Goal: Task Accomplishment & Management: Use online tool/utility

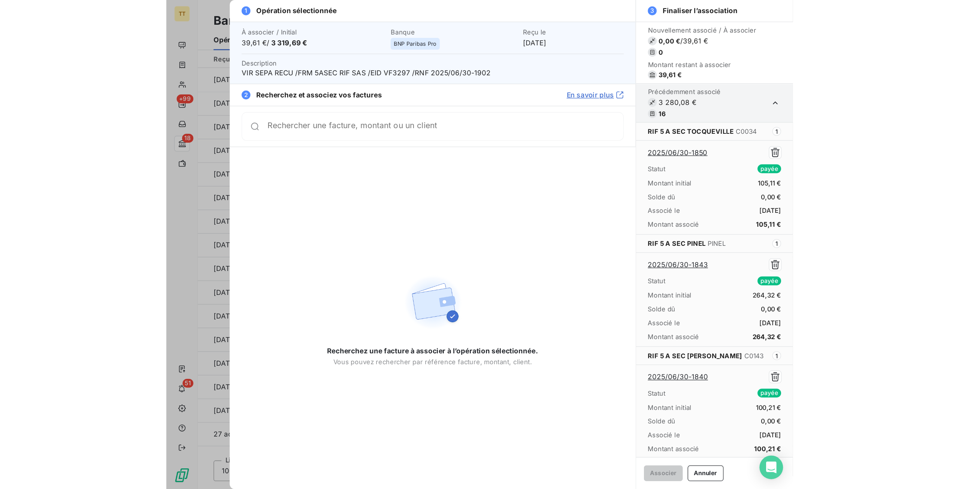
scroll to position [525, 0]
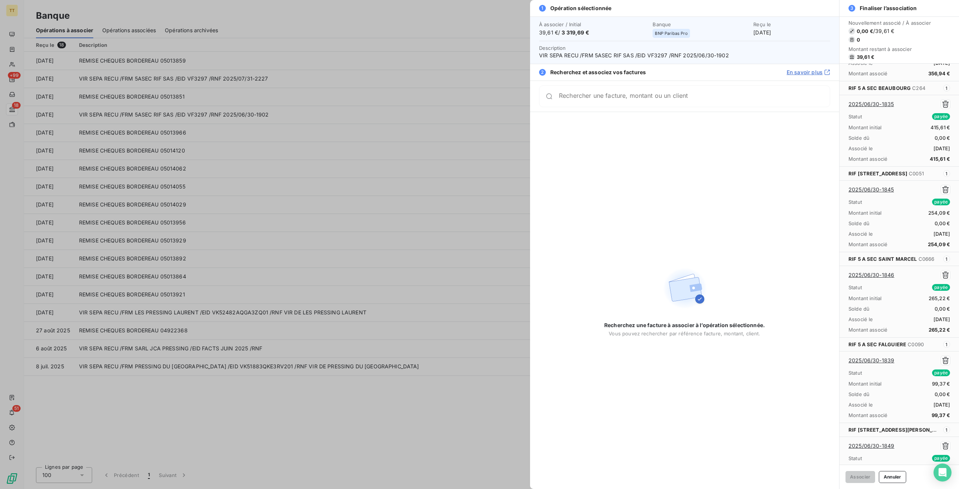
click at [238, 235] on div at bounding box center [479, 244] width 959 height 489
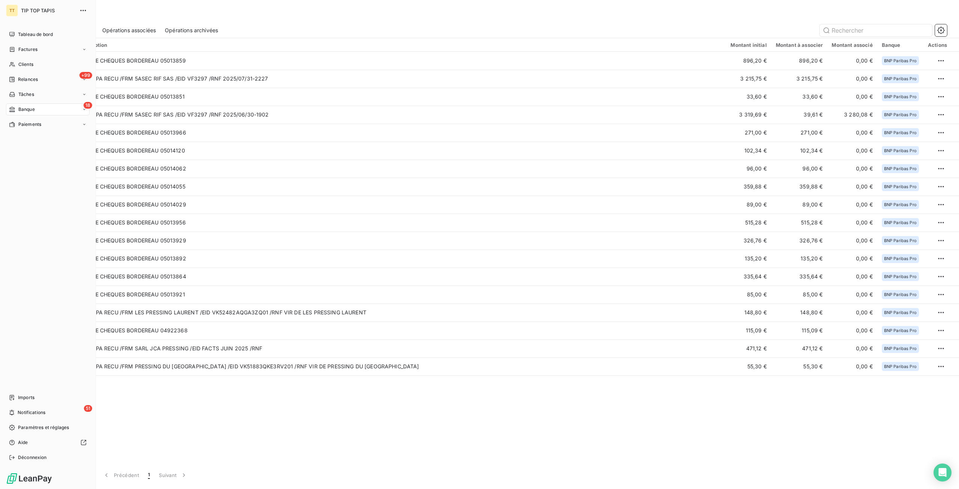
click at [56, 107] on div "18 Banque" at bounding box center [48, 109] width 84 height 12
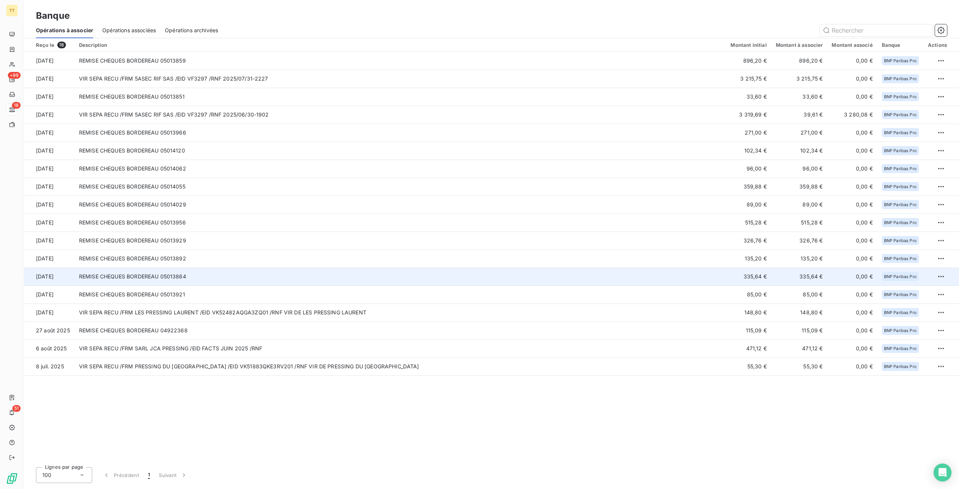
click at [477, 274] on td "REMISE CHEQUES BORDEREAU 05013864" at bounding box center [401, 277] width 652 height 18
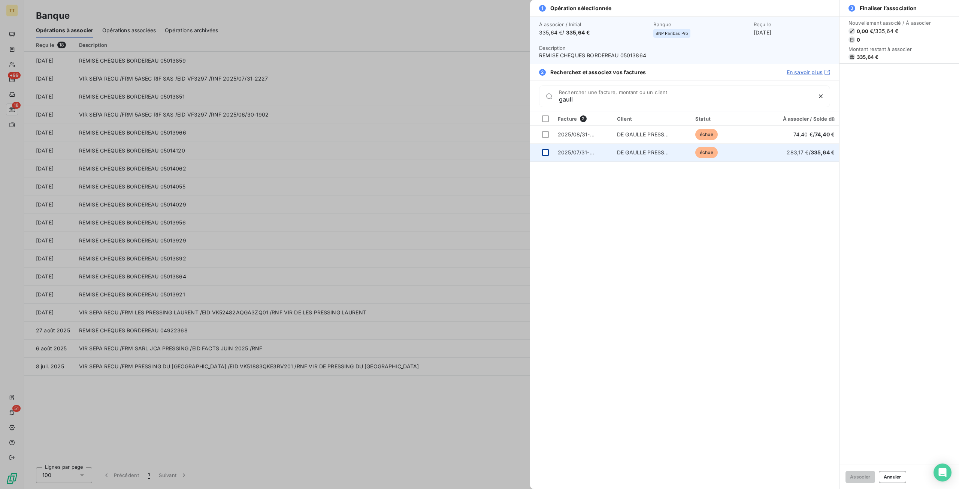
type input "gaull"
click at [477, 153] on div at bounding box center [545, 152] width 7 height 7
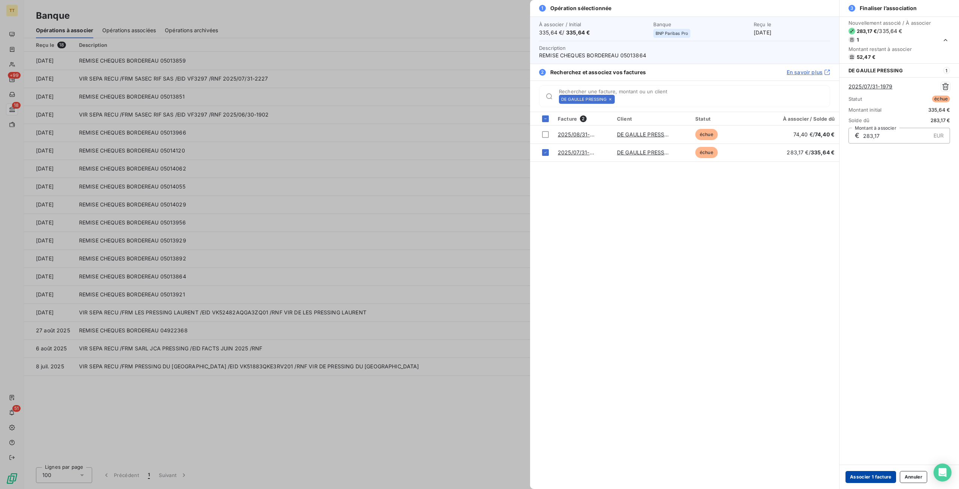
click at [477, 372] on button "Associer 1 facture" at bounding box center [871, 477] width 51 height 12
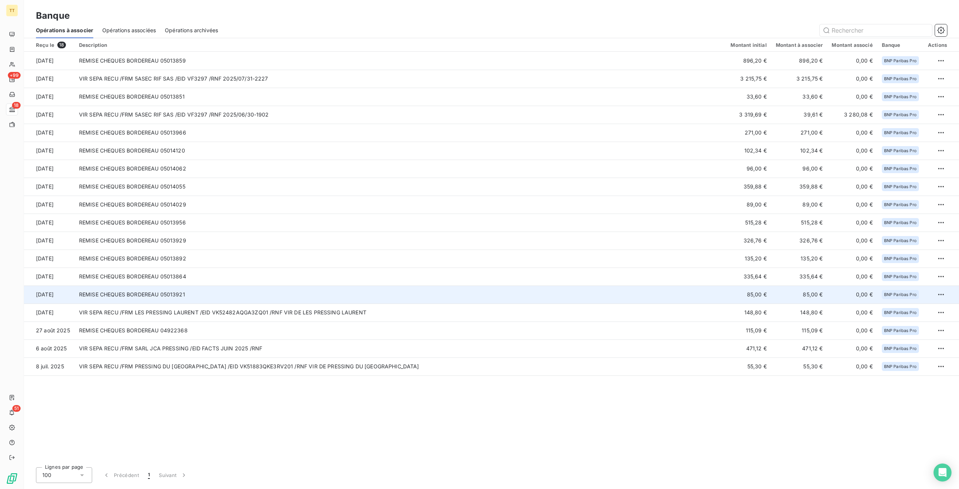
click at [477, 292] on td "85,00 €" at bounding box center [748, 295] width 45 height 18
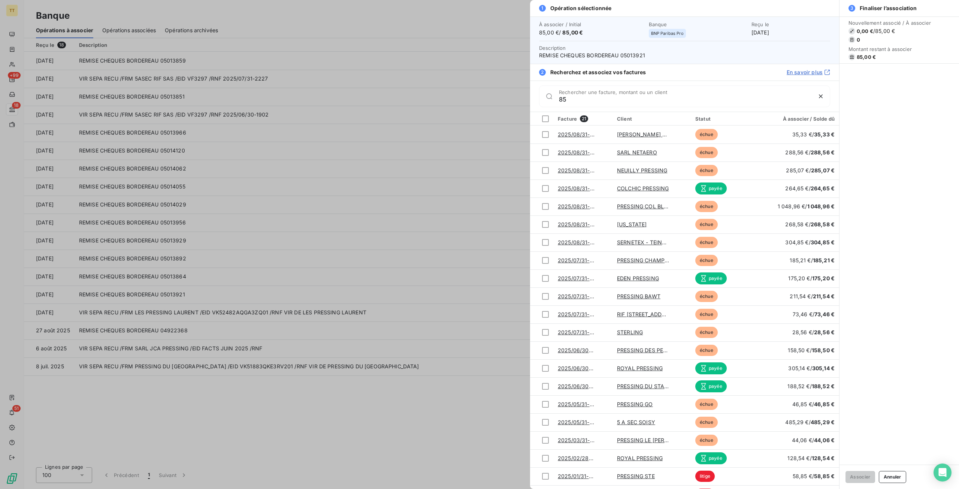
type input "8"
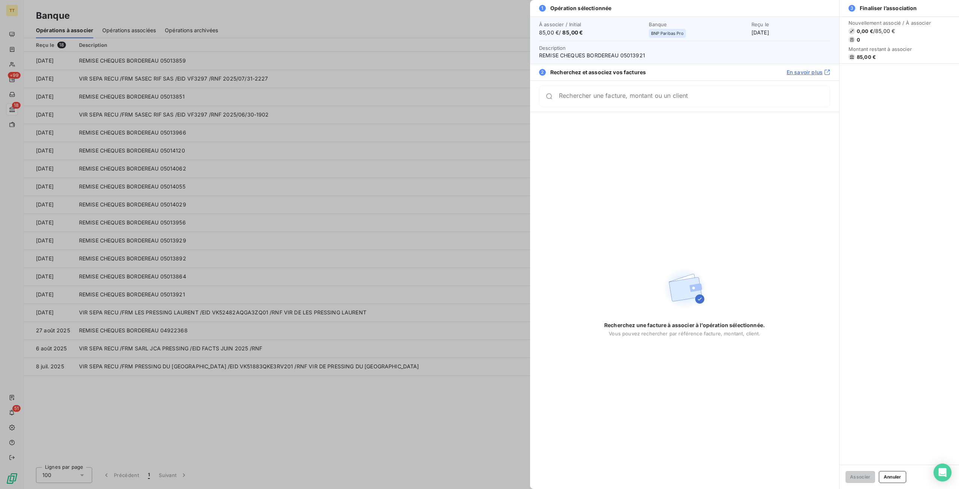
click at [294, 255] on div at bounding box center [479, 244] width 959 height 489
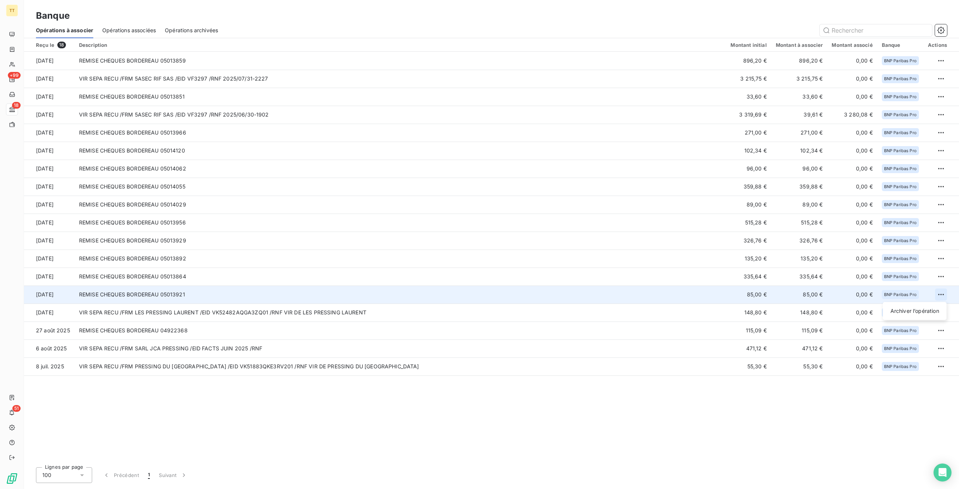
click at [477, 293] on html "TT +99 18 51 Banque Opérations à associer Opérations associées Opérations archi…" at bounding box center [479, 244] width 959 height 489
click at [477, 312] on div "Archiver l’opération" at bounding box center [915, 311] width 58 height 12
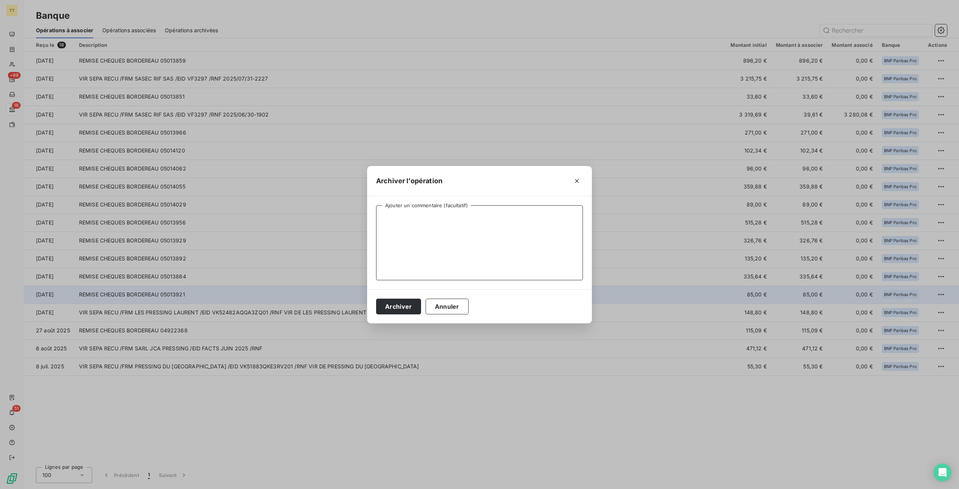
click at [474, 246] on textarea "Ajouter un commentaire (facultatif)" at bounding box center [479, 242] width 207 height 75
type textarea "client part. mohamed dechane"
click at [404, 310] on button "Archiver" at bounding box center [398, 307] width 45 height 16
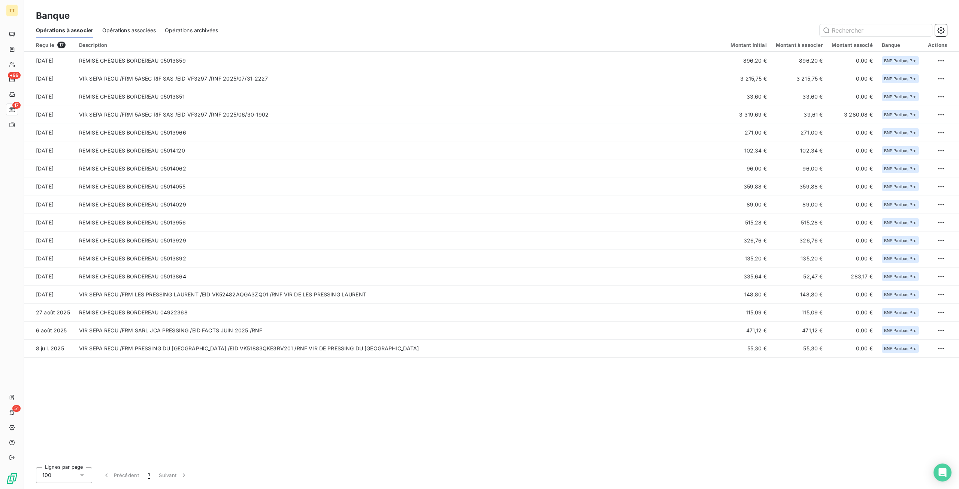
click at [760, 396] on div "Reçu le 17 Description Montant initial Montant à associer Montant associé Banqu…" at bounding box center [491, 249] width 935 height 423
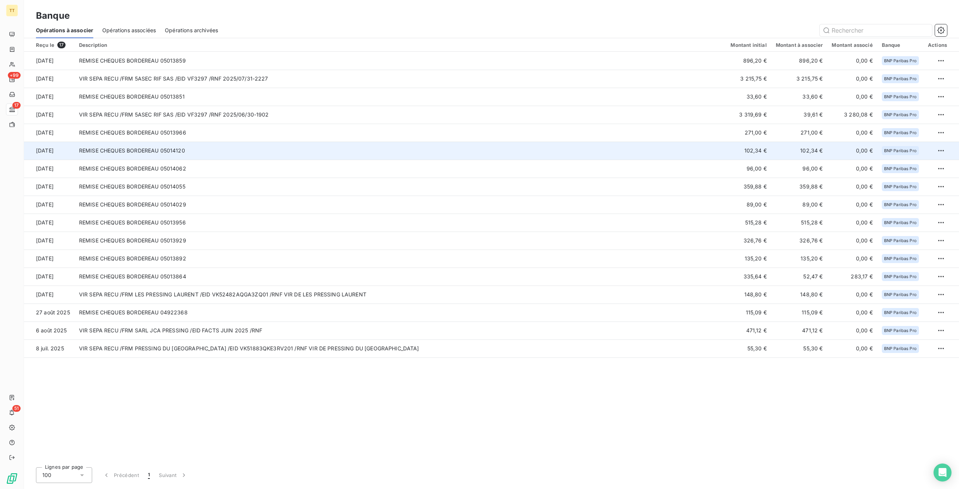
click at [764, 155] on td "102,34 €" at bounding box center [748, 151] width 45 height 18
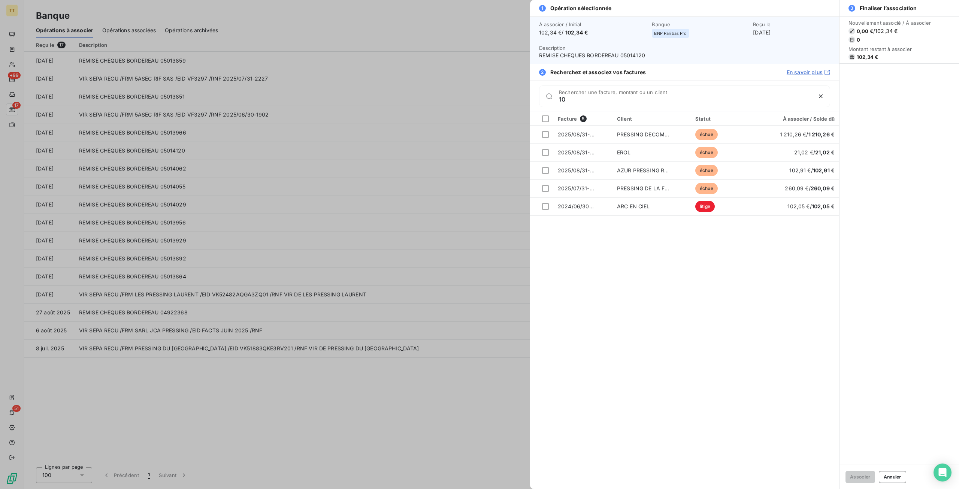
type input "1"
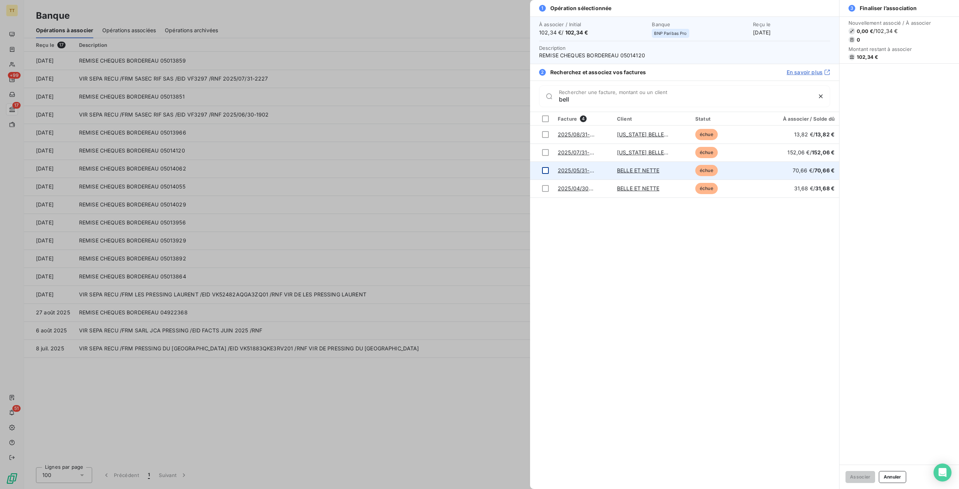
type input "bell"
click at [545, 168] on div at bounding box center [545, 170] width 7 height 7
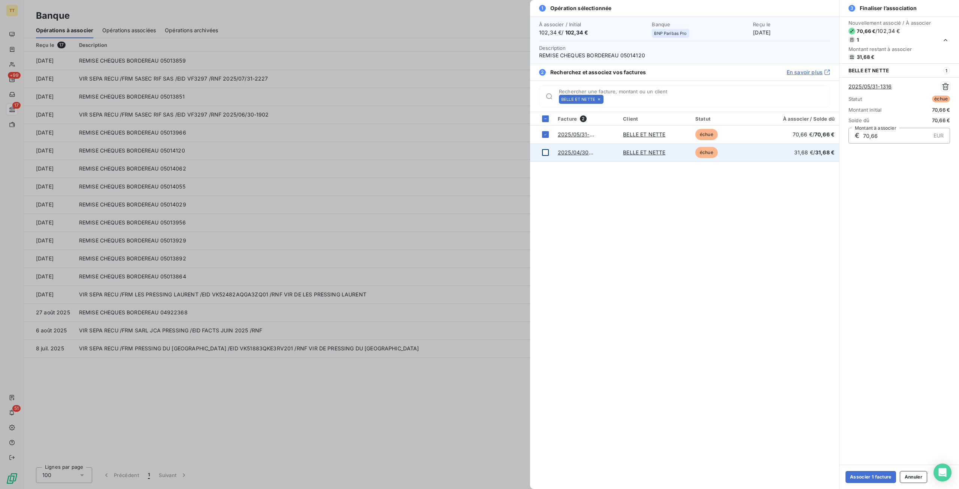
click at [545, 151] on div at bounding box center [545, 152] width 7 height 7
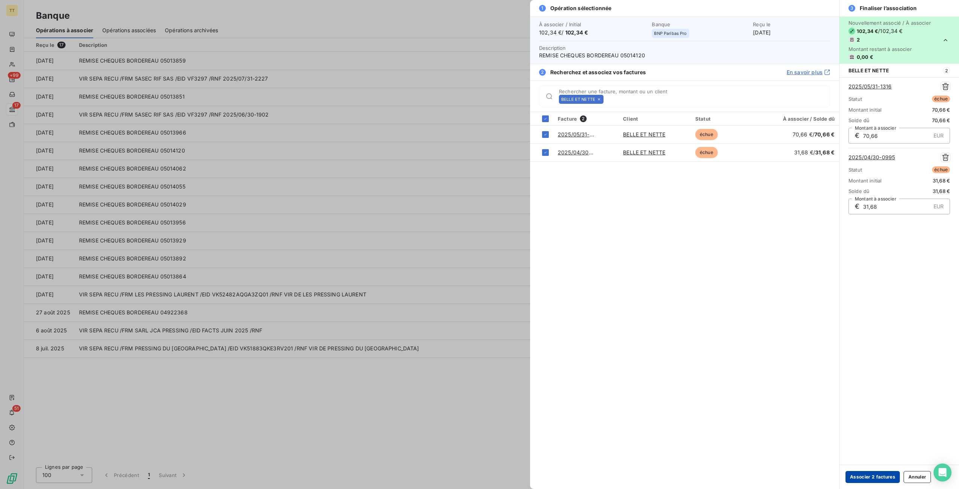
click at [871, 475] on button "Associer 2 factures" at bounding box center [873, 477] width 54 height 12
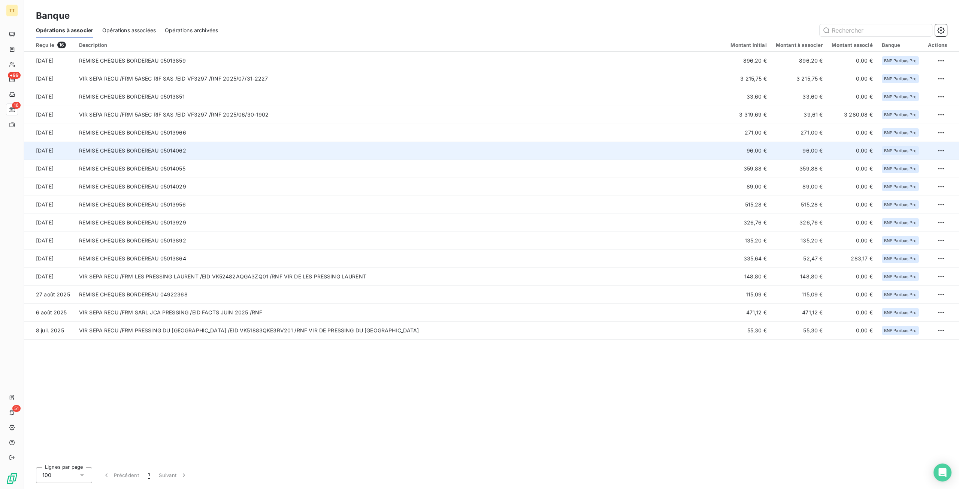
click at [367, 155] on td "REMISE CHEQUES BORDEREAU 05014062" at bounding box center [401, 151] width 652 height 18
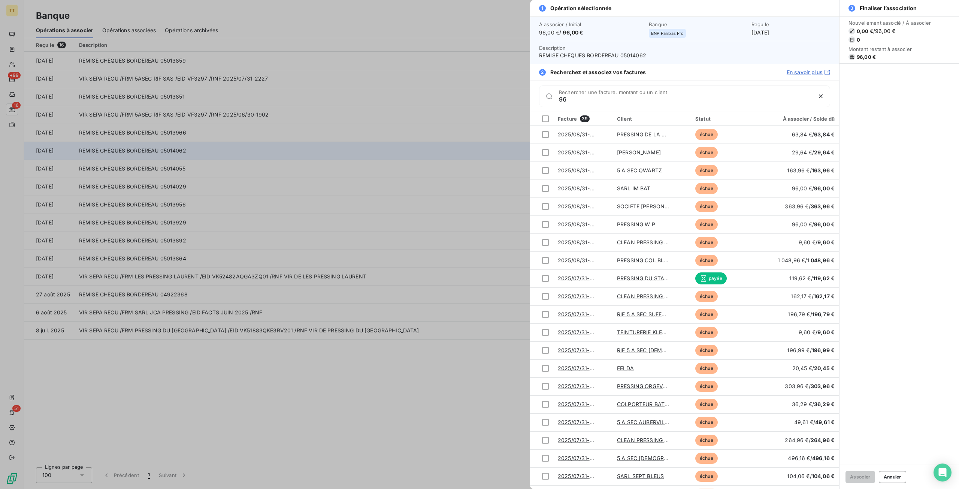
type input "9"
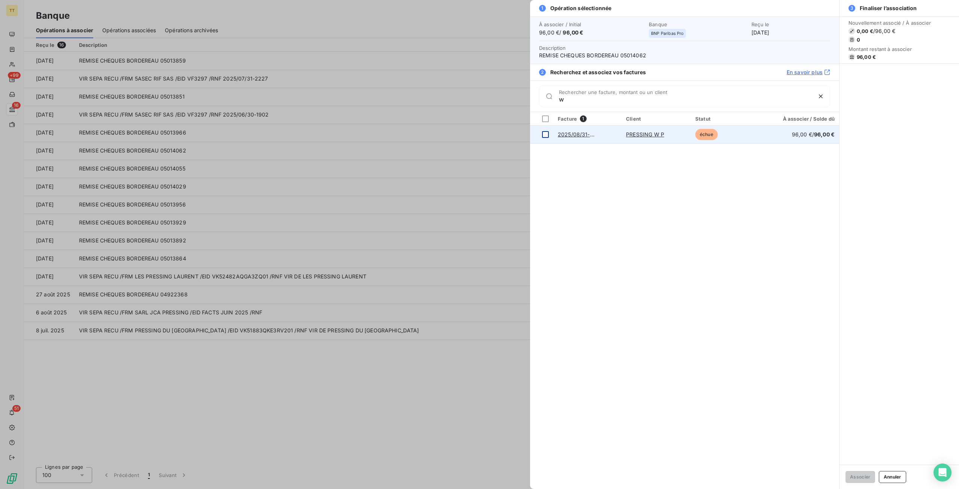
type input "w"
click at [544, 135] on div at bounding box center [545, 134] width 7 height 7
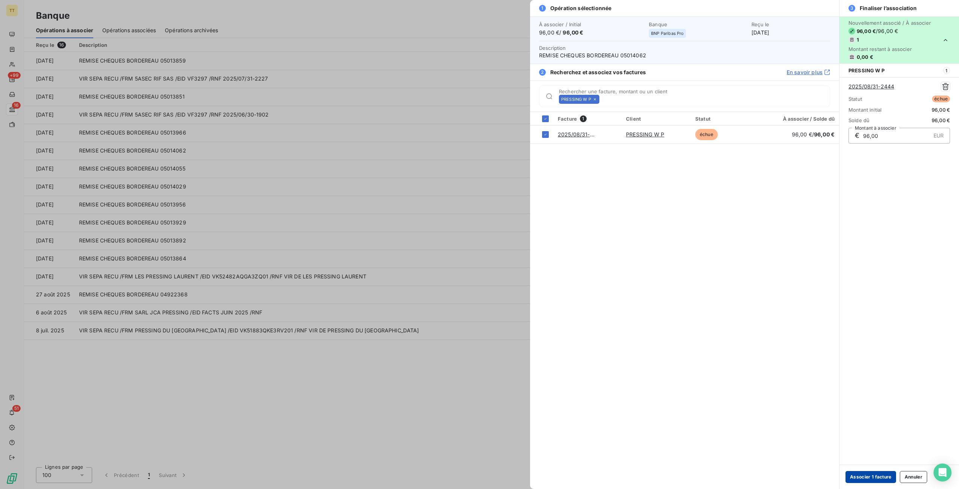
click at [879, 482] on button "Associer 1 facture" at bounding box center [871, 477] width 51 height 12
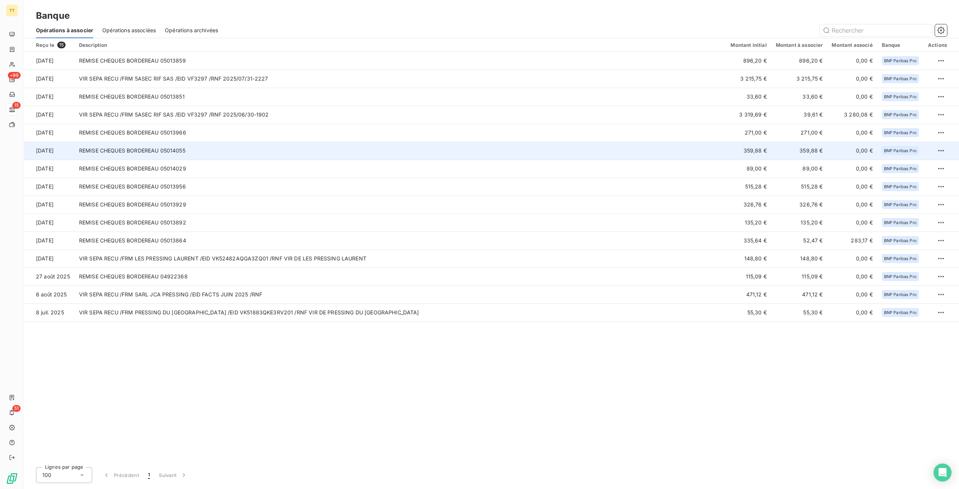
click at [757, 153] on td "359,88 €" at bounding box center [748, 151] width 45 height 18
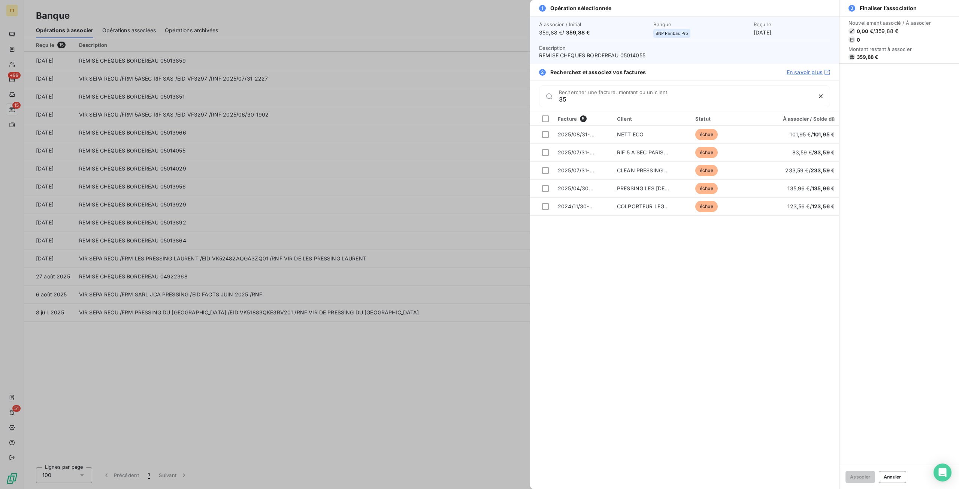
type input "3"
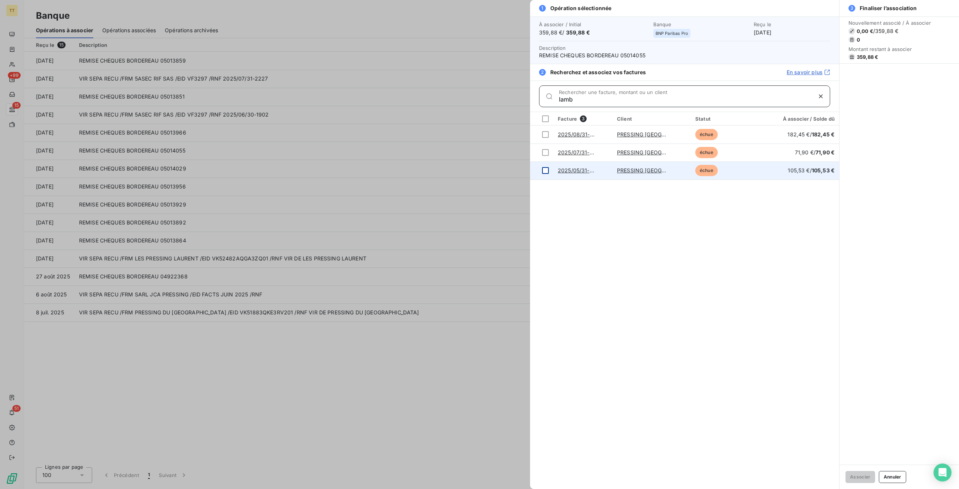
type input "lamb"
click at [548, 172] on div at bounding box center [545, 170] width 7 height 7
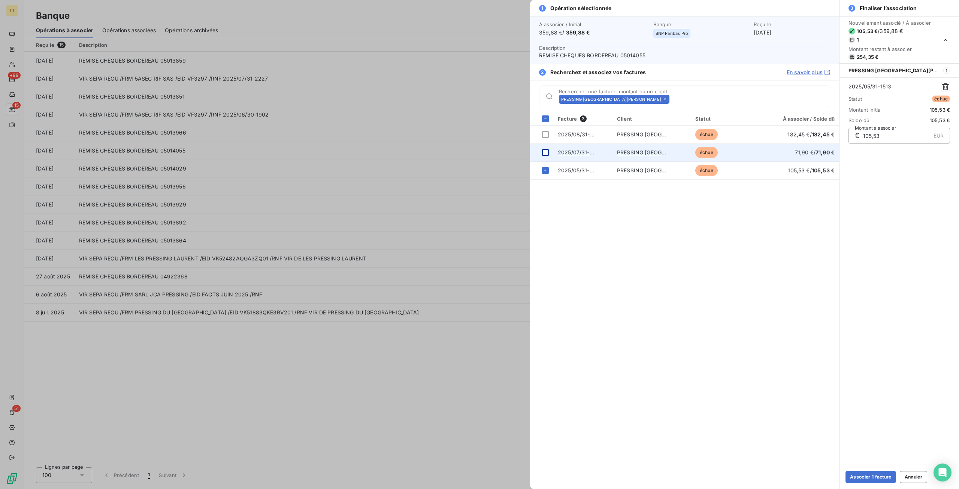
click at [548, 151] on div at bounding box center [545, 152] width 7 height 7
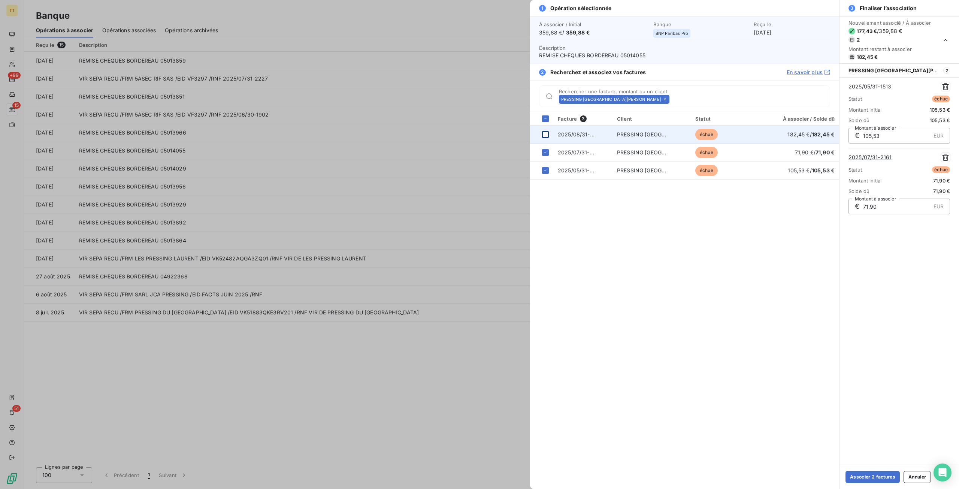
click at [546, 133] on div at bounding box center [545, 134] width 7 height 7
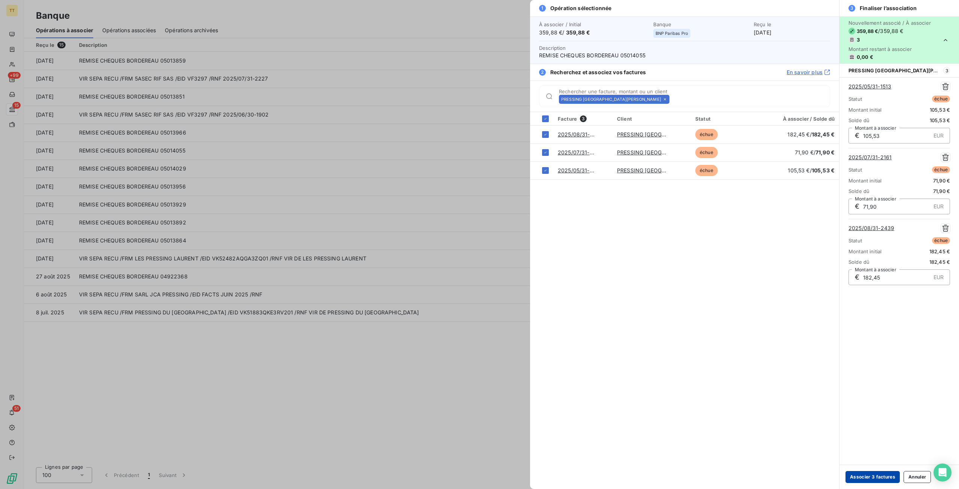
click at [871, 478] on button "Associer 3 factures" at bounding box center [873, 477] width 54 height 12
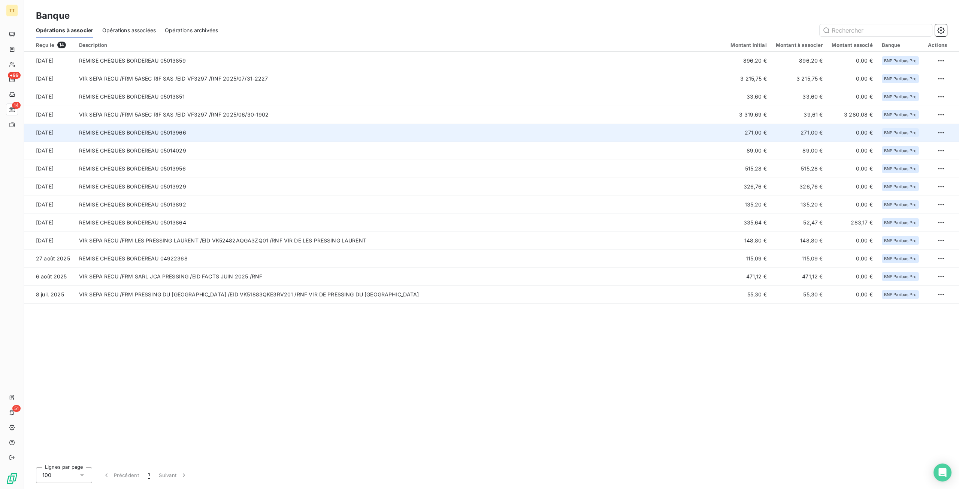
click at [672, 136] on td "REMISE CHEQUES BORDEREAU 05013966" at bounding box center [401, 133] width 652 height 18
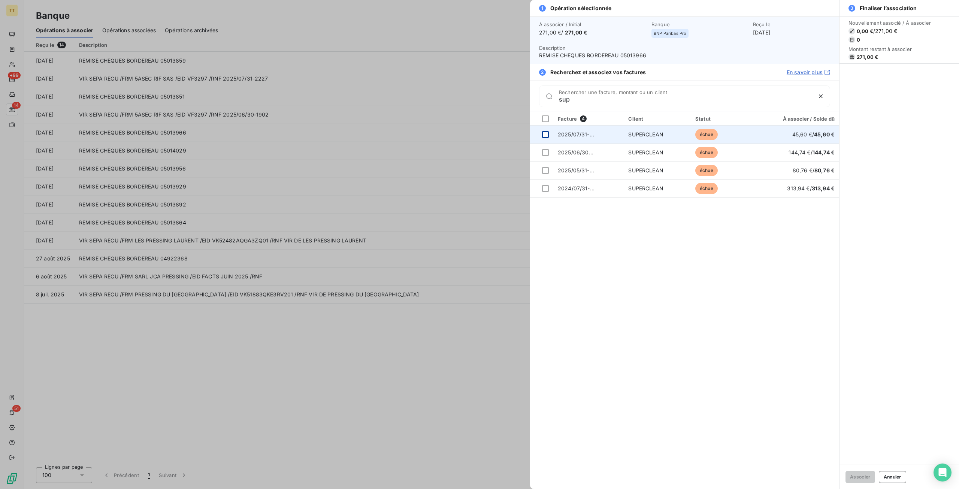
type input "sup"
click at [545, 132] on div at bounding box center [545, 134] width 7 height 7
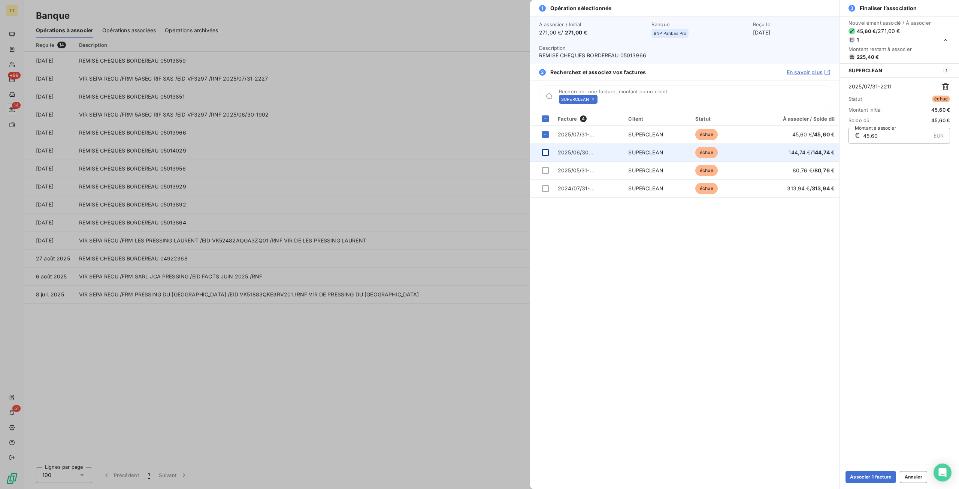
click at [547, 153] on div at bounding box center [545, 152] width 7 height 7
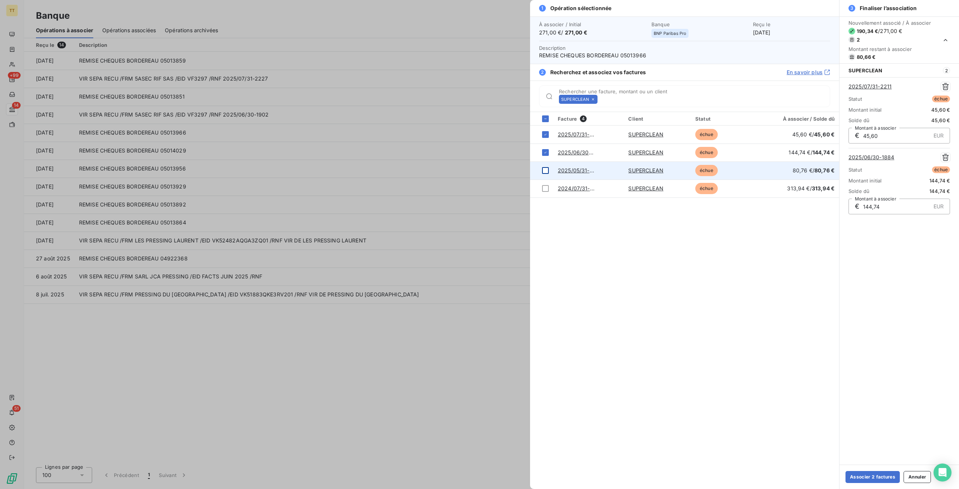
click at [545, 171] on div at bounding box center [545, 170] width 7 height 7
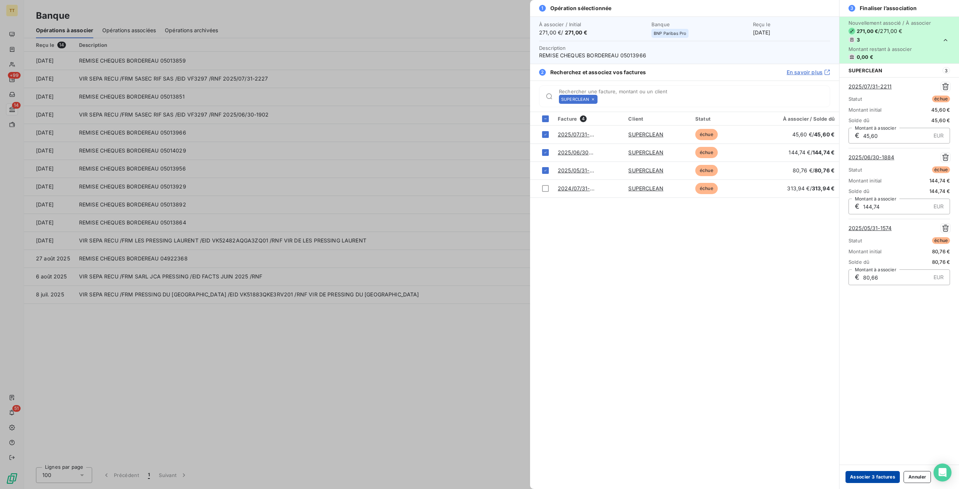
click at [882, 477] on button "Associer 3 factures" at bounding box center [873, 477] width 54 height 12
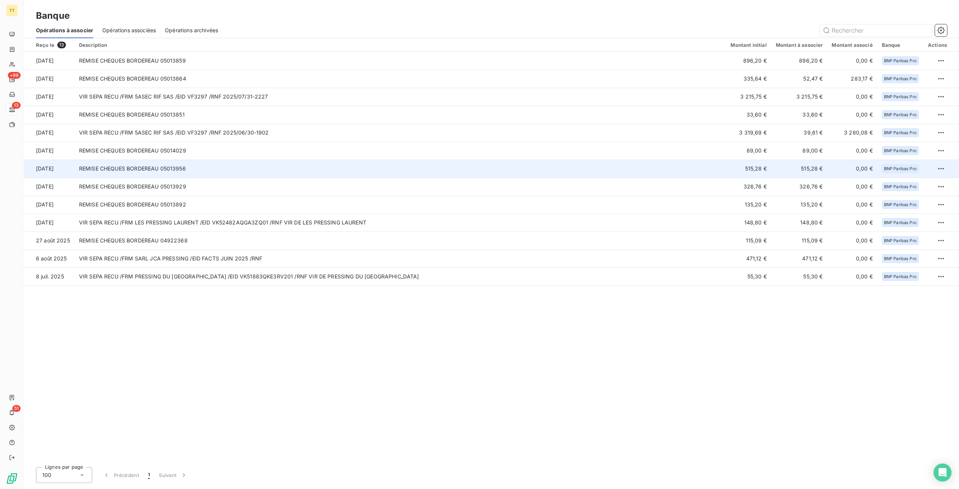
click at [793, 176] on td "515,28 €" at bounding box center [800, 169] width 56 height 18
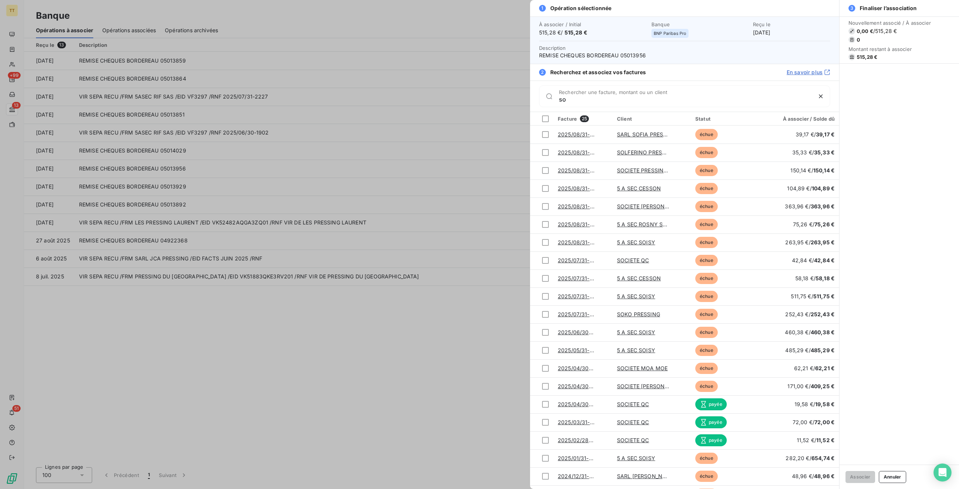
type input "s"
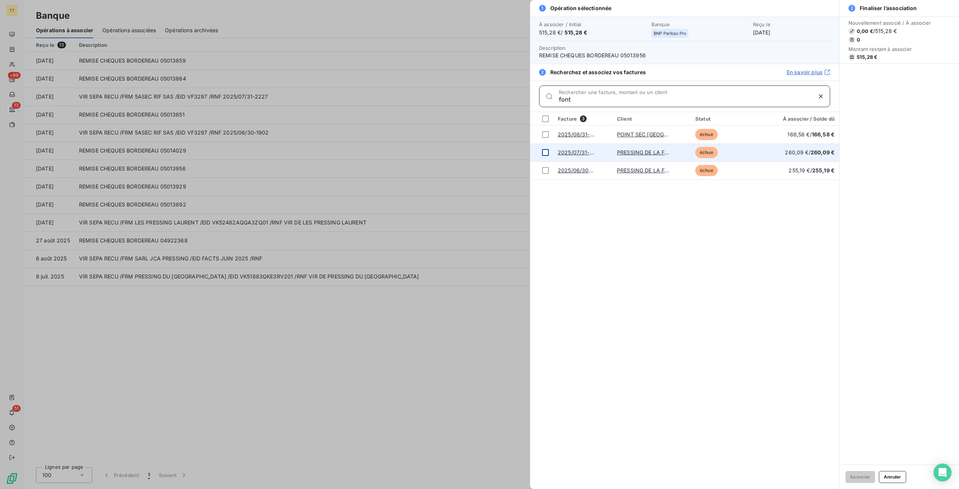
type input "font"
click at [546, 152] on div at bounding box center [545, 152] width 7 height 7
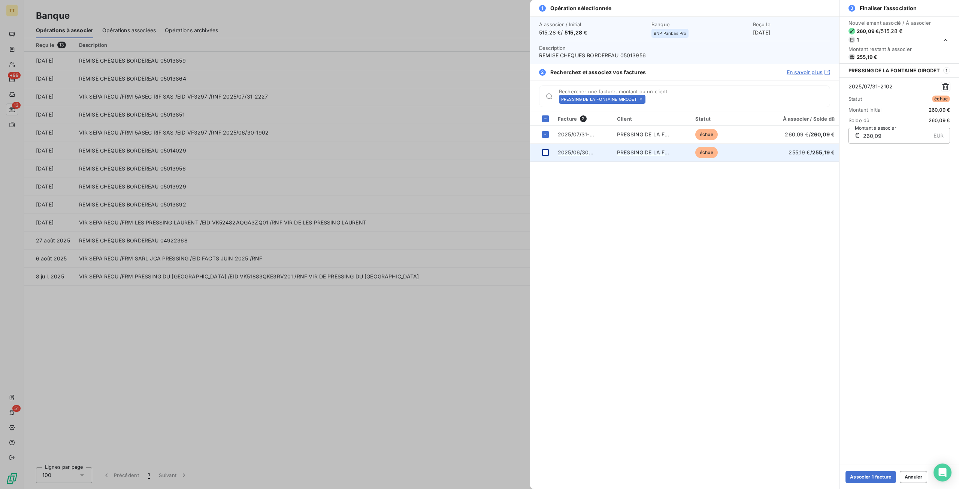
click at [547, 149] on div at bounding box center [545, 152] width 7 height 7
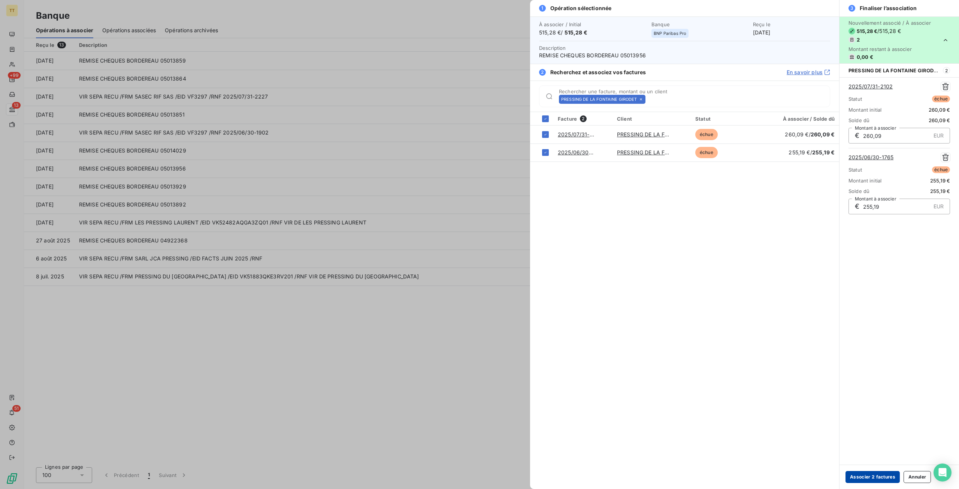
click at [880, 476] on button "Associer 2 factures" at bounding box center [873, 477] width 54 height 12
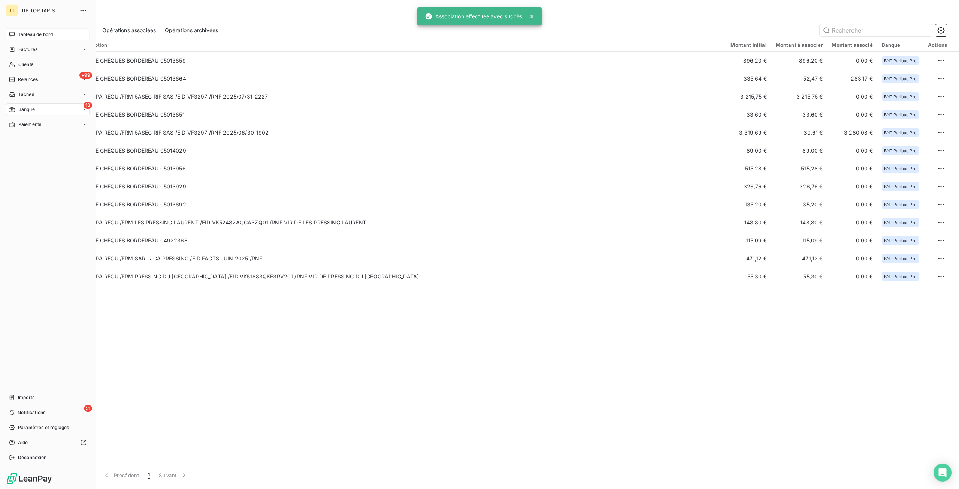
click at [40, 33] on span "Tableau de bord" at bounding box center [35, 34] width 35 height 7
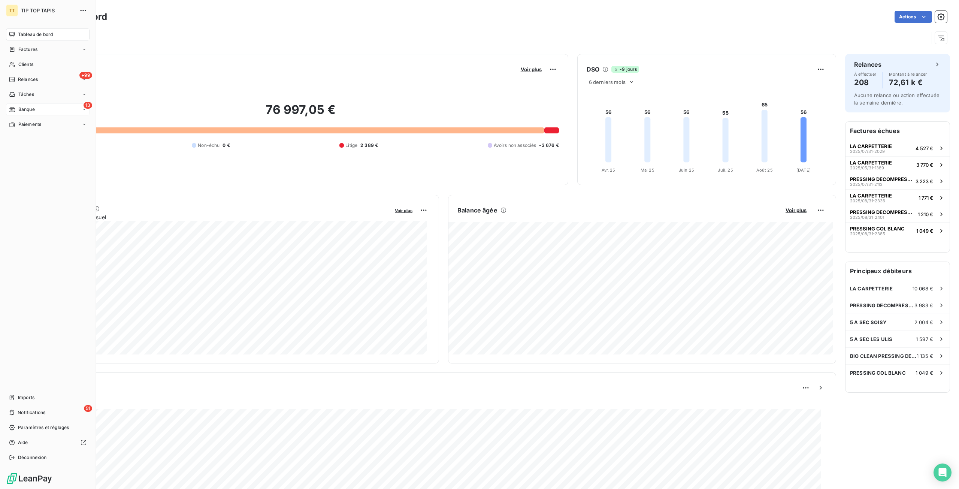
click at [51, 107] on div "13 Banque" at bounding box center [48, 109] width 84 height 12
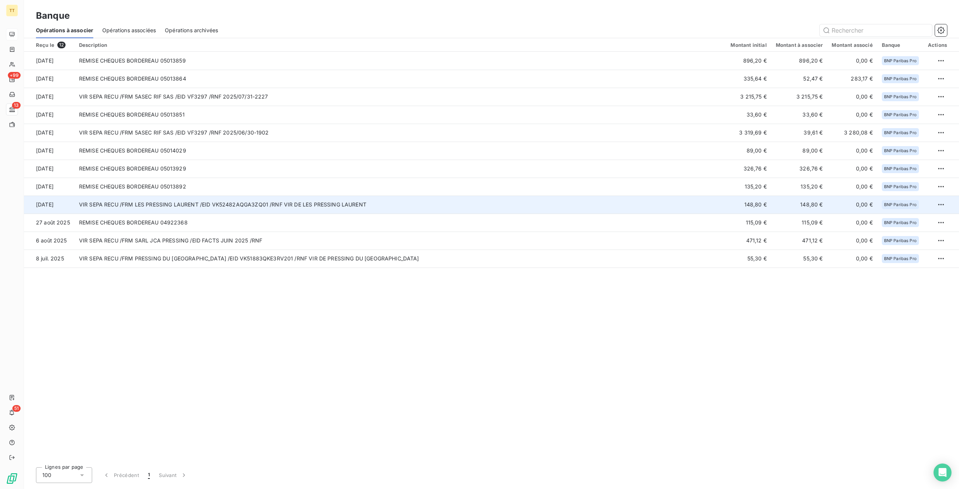
click at [614, 209] on td "VIR SEPA RECU /FRM LES PRESSING LAURENT /EID VK52482AQGA3ZQ01 /RNF VIR DE LES P…" at bounding box center [401, 205] width 652 height 18
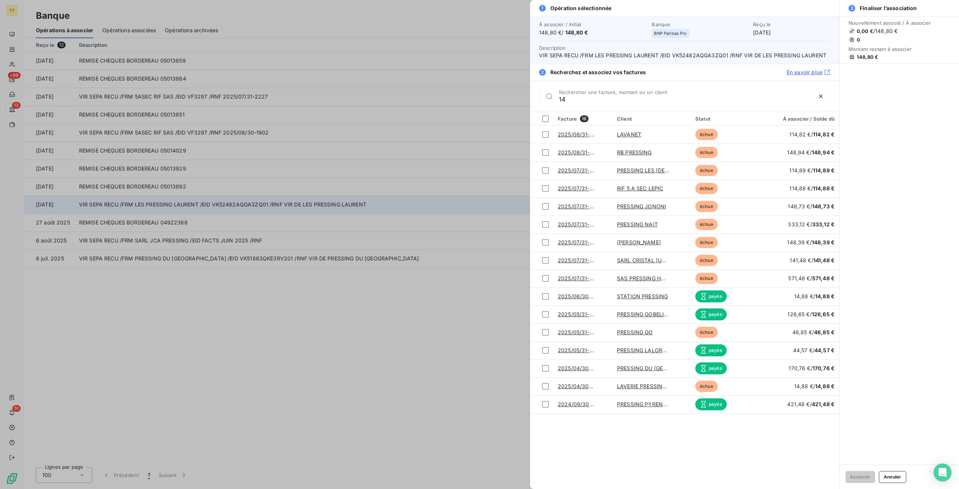
type input "1"
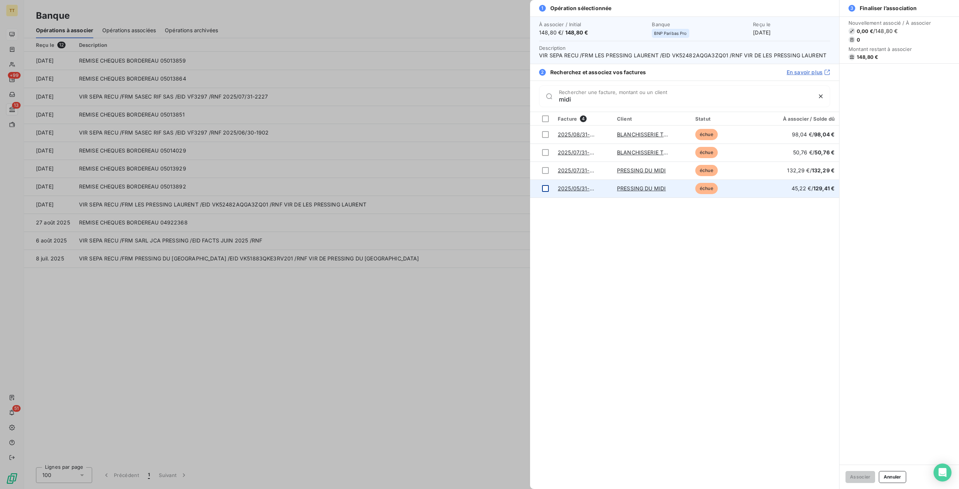
type input "midi"
click at [546, 189] on div at bounding box center [545, 188] width 7 height 7
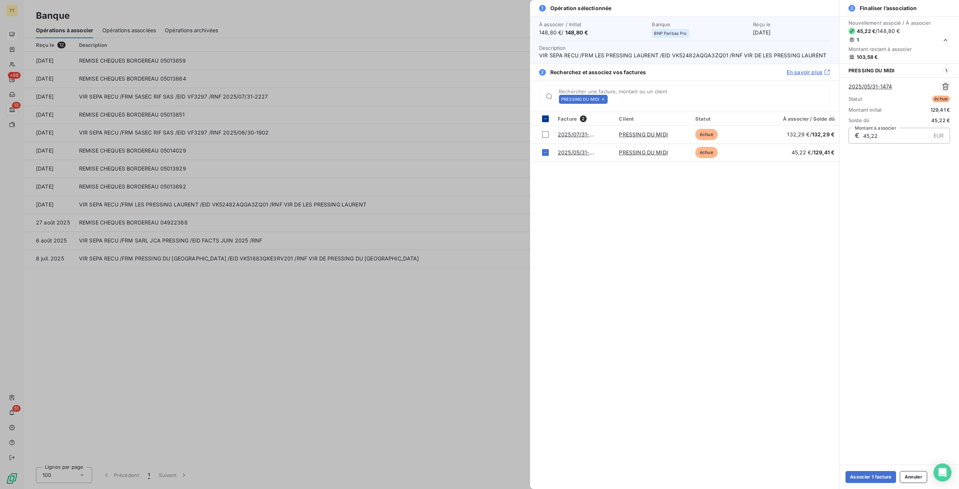
click at [547, 116] on div at bounding box center [545, 118] width 7 height 7
type input "0,00"
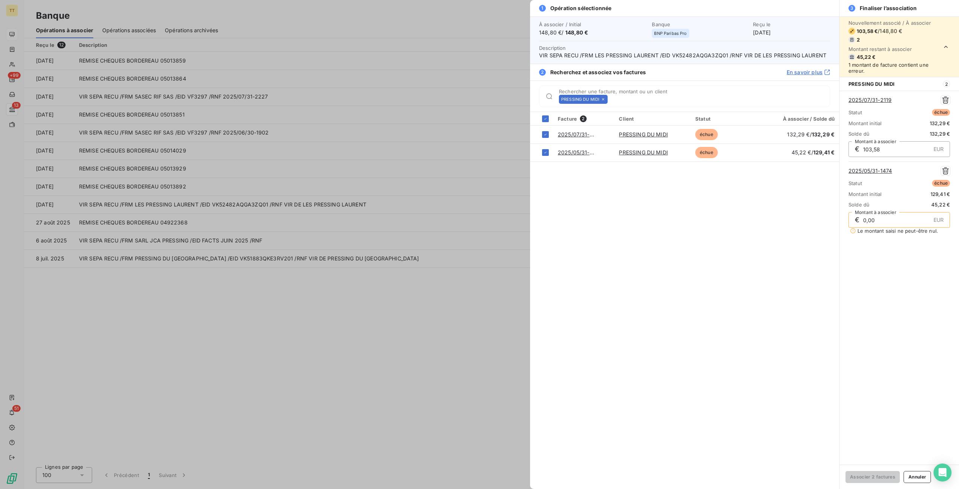
click at [400, 407] on div at bounding box center [479, 244] width 959 height 489
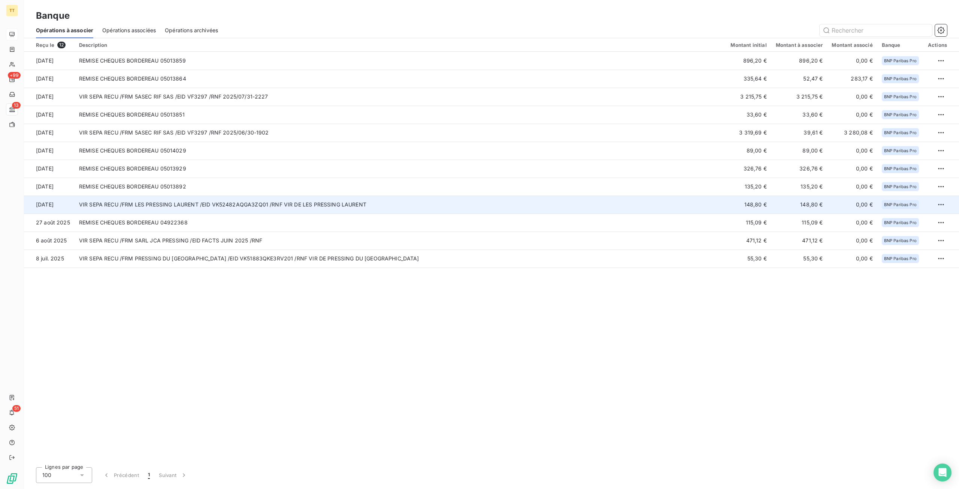
click at [665, 202] on td "VIR SEPA RECU /FRM LES PRESSING LAURENT /EID VK52482AQGA3ZQ01 /RNF VIR DE LES P…" at bounding box center [401, 205] width 652 height 18
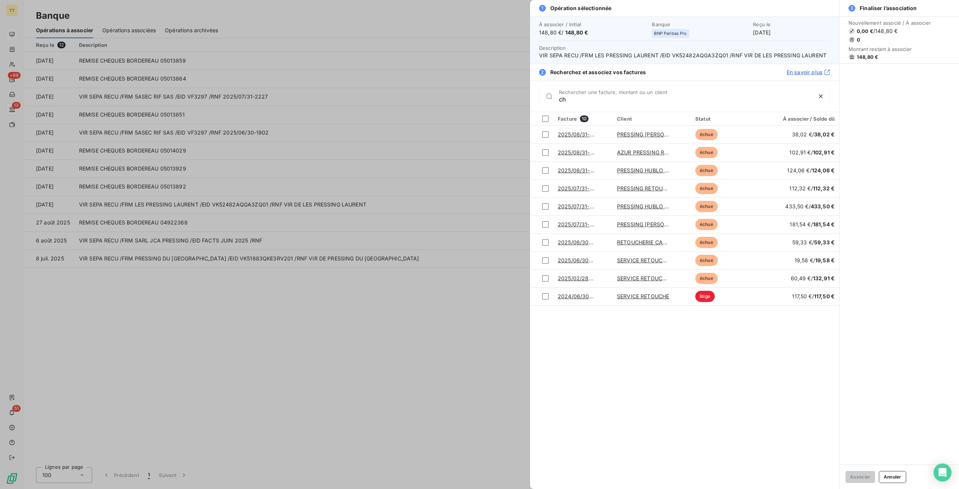
type input "c"
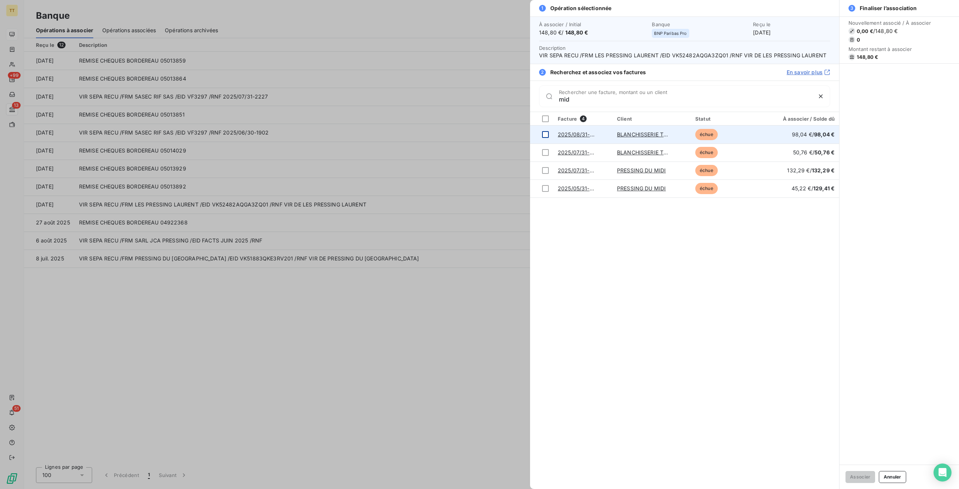
type input "mid"
click at [546, 136] on div at bounding box center [545, 134] width 7 height 7
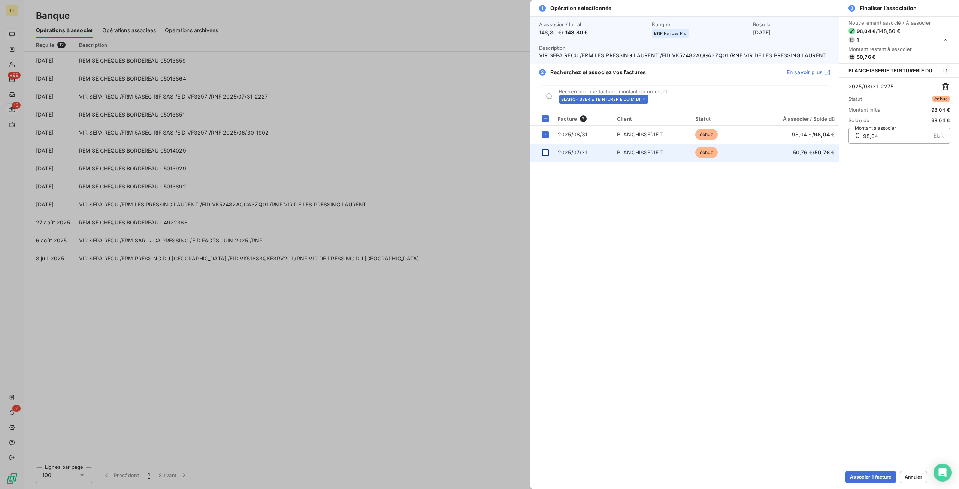
click at [544, 152] on div at bounding box center [545, 152] width 7 height 7
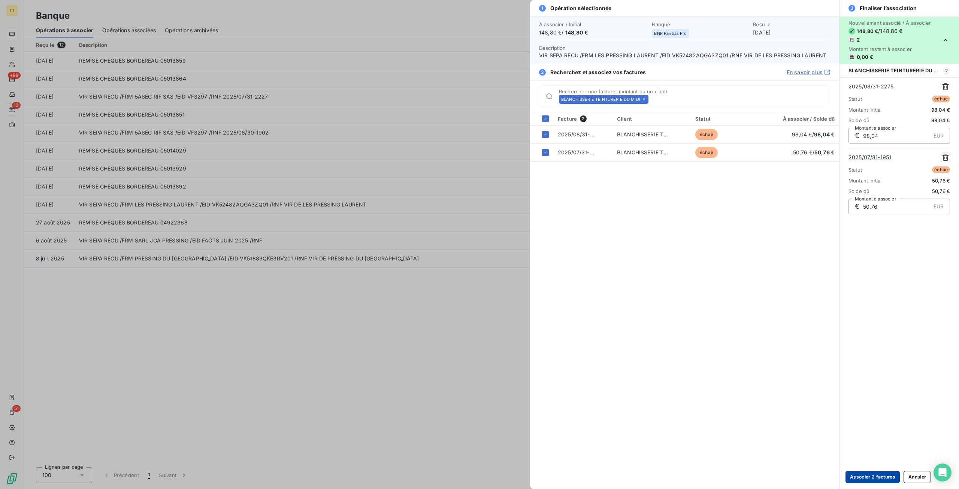
click at [872, 475] on button "Associer 2 factures" at bounding box center [873, 477] width 54 height 12
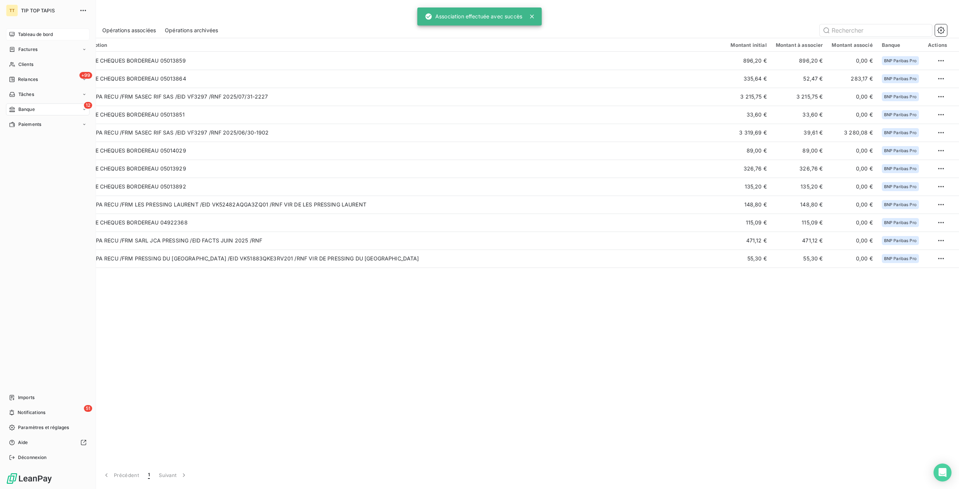
click at [23, 34] on span "Tableau de bord" at bounding box center [35, 34] width 35 height 7
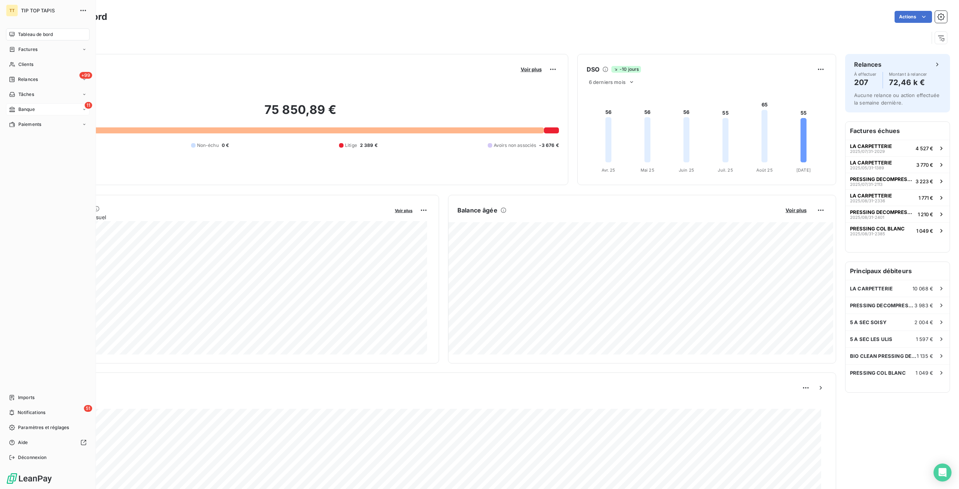
click at [48, 111] on div "11 Banque" at bounding box center [48, 109] width 84 height 12
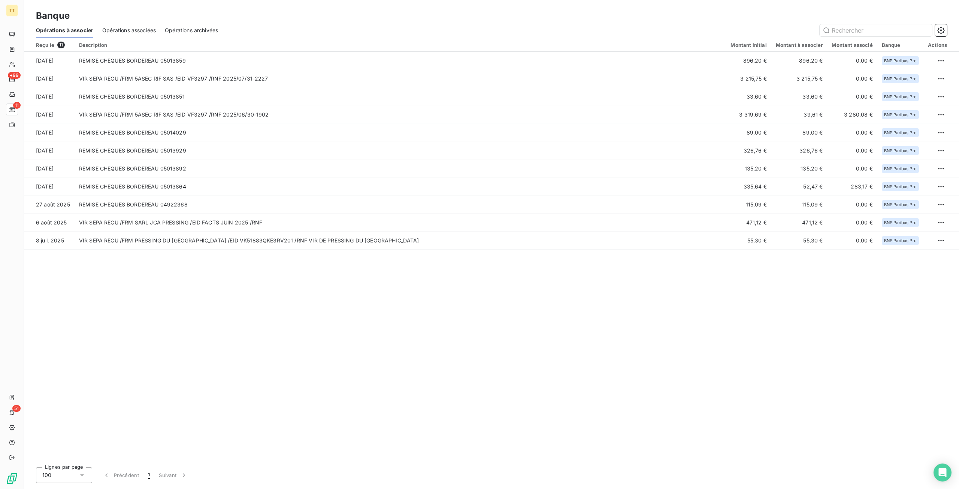
click at [383, 328] on div "Reçu le 11 Description Montant initial Montant à associer Montant associé Banqu…" at bounding box center [491, 249] width 935 height 423
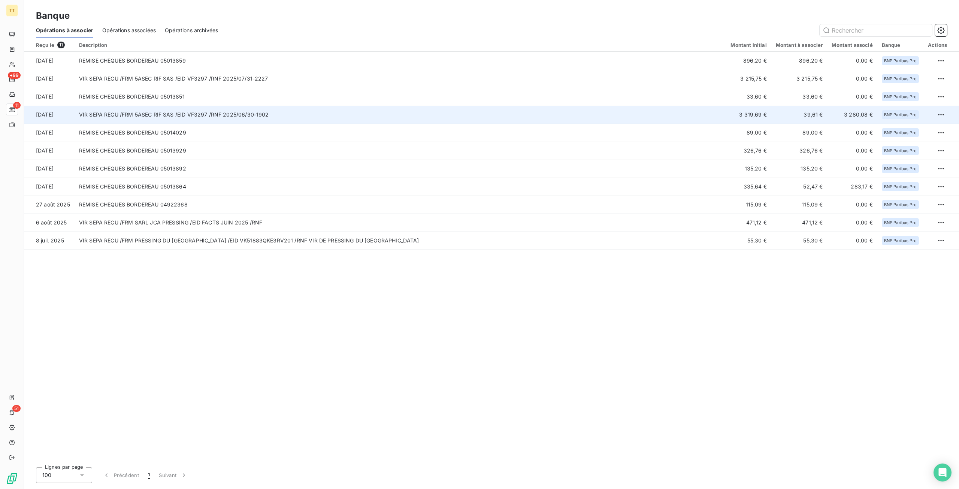
click at [214, 119] on td "VIR SEPA RECU /FRM 5ASEC RIF SAS /EID VF3297 /RNF 2025/06/30-1902" at bounding box center [401, 115] width 652 height 18
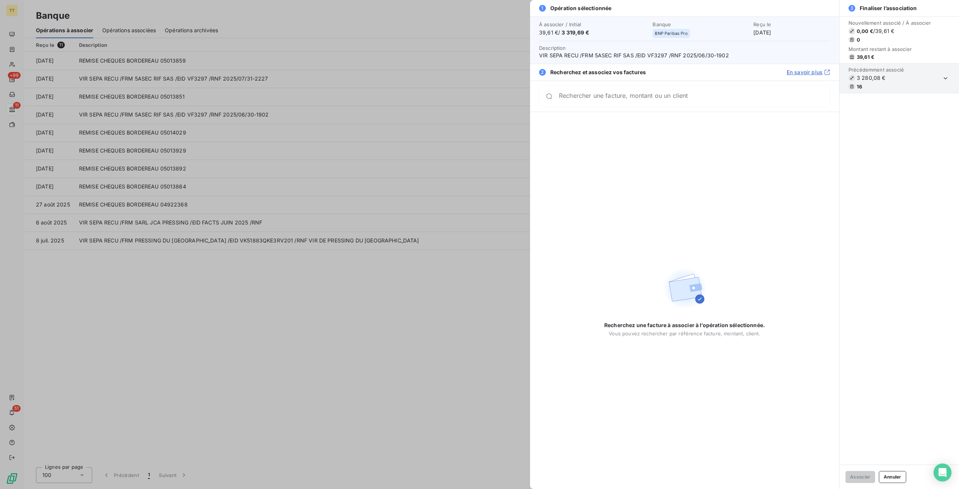
click at [202, 133] on div at bounding box center [479, 244] width 959 height 489
